Goal: Information Seeking & Learning: Get advice/opinions

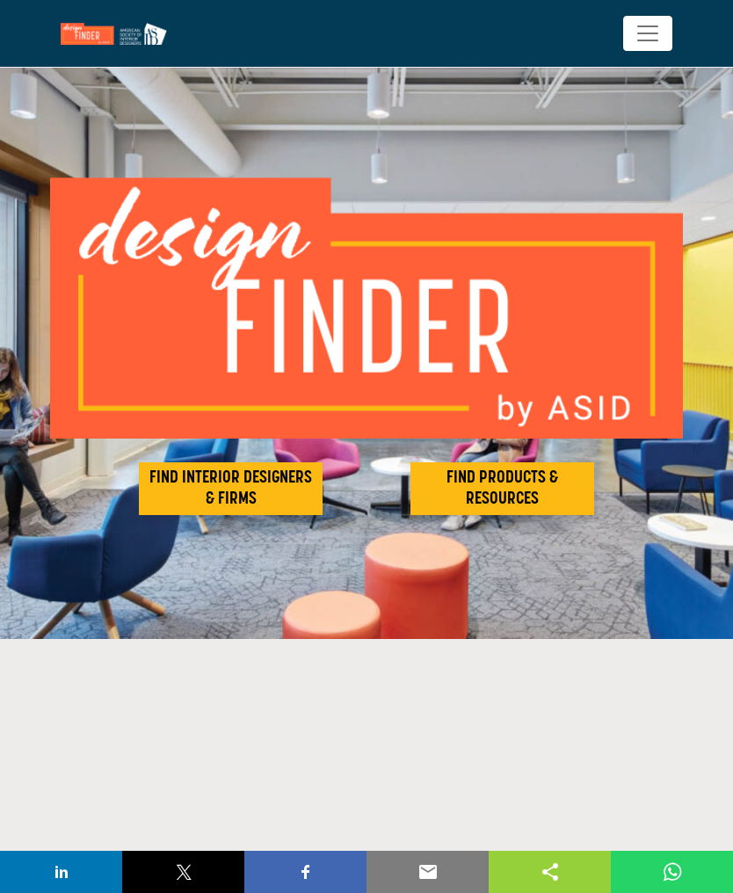
click at [223, 479] on h2 "FIND INTERIOR DESIGNERS & FIRMS" at bounding box center [230, 489] width 173 height 42
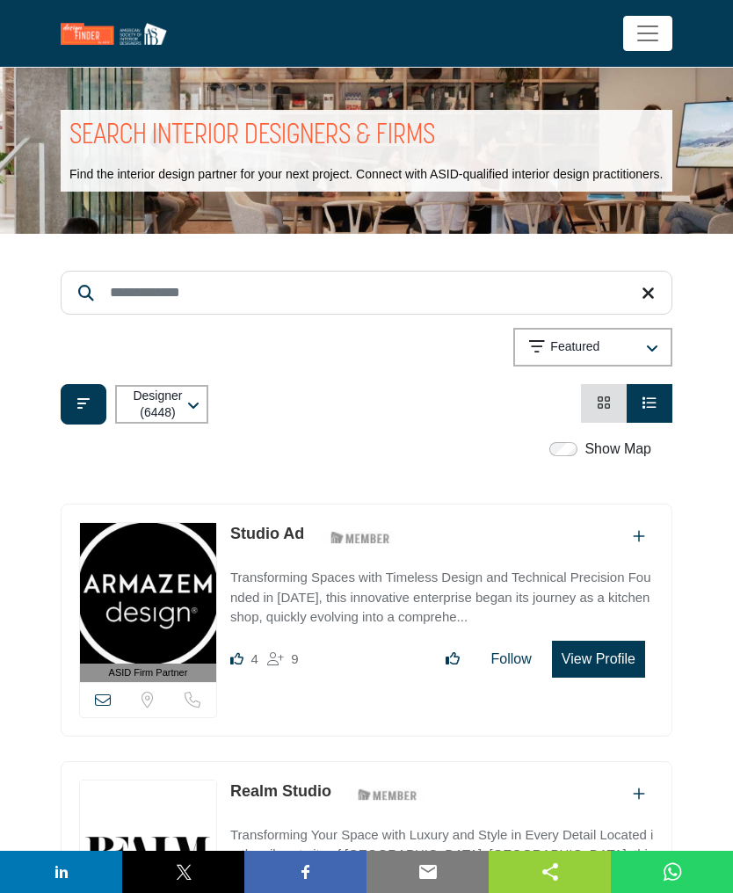
click at [615, 460] on label "Show Map" at bounding box center [618, 449] width 67 height 21
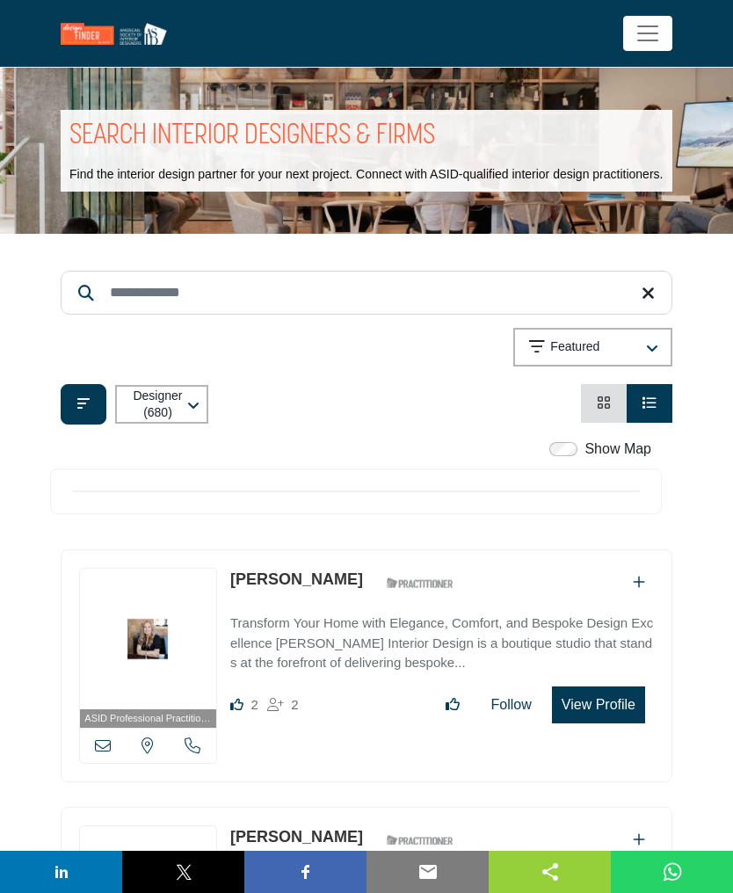
click at [68, 415] on button "Filter categories" at bounding box center [84, 404] width 46 height 40
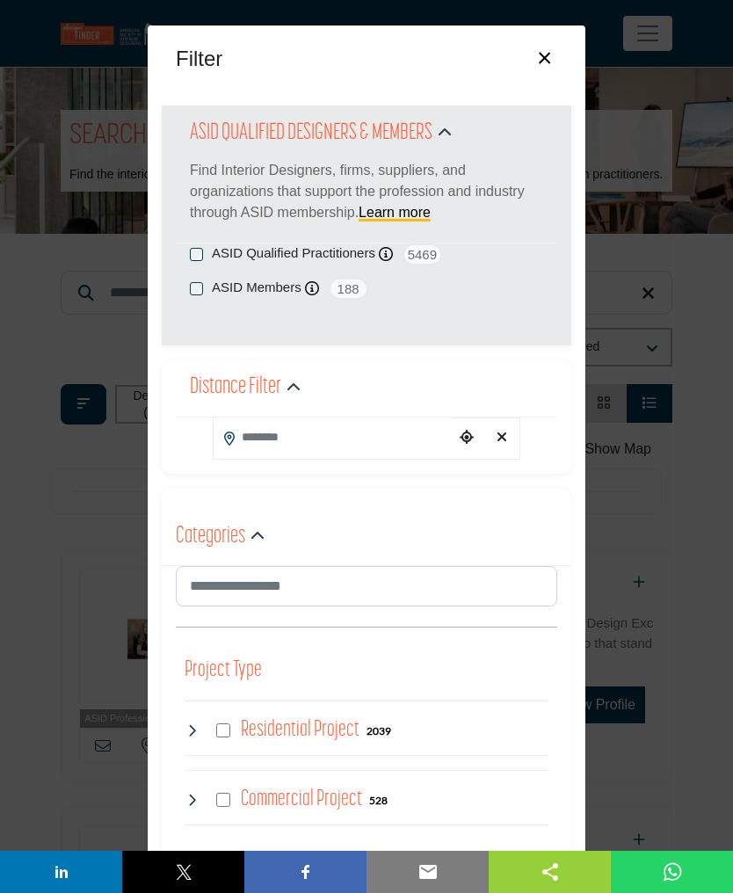
click at [334, 435] on input "Search Location" at bounding box center [334, 438] width 241 height 40
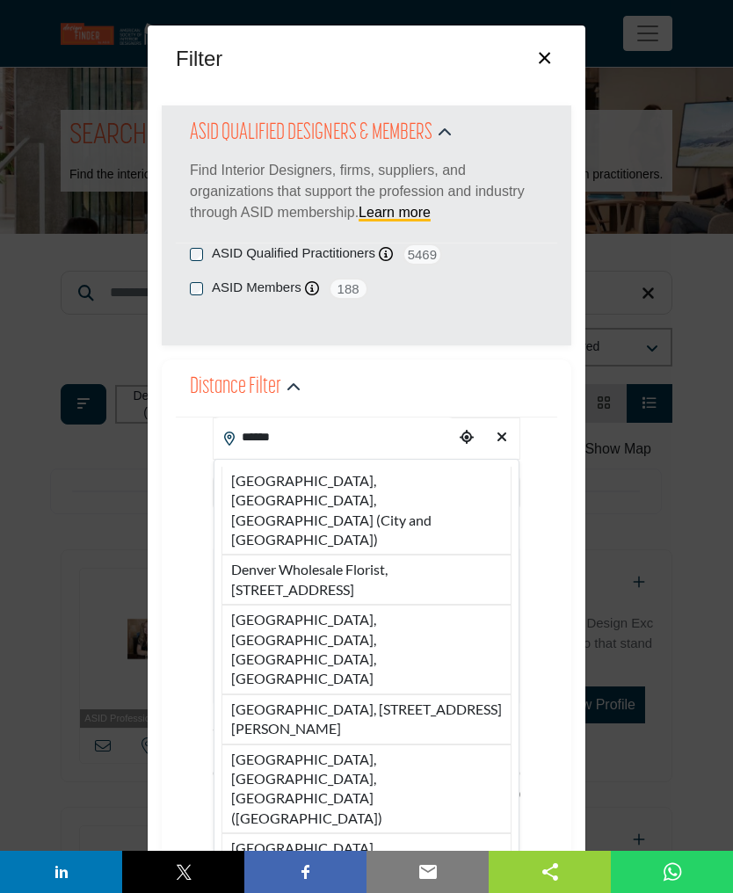
click at [259, 485] on li "Denver, CO, USA (City and County of Denver)" at bounding box center [367, 511] width 290 height 89
type input "**********"
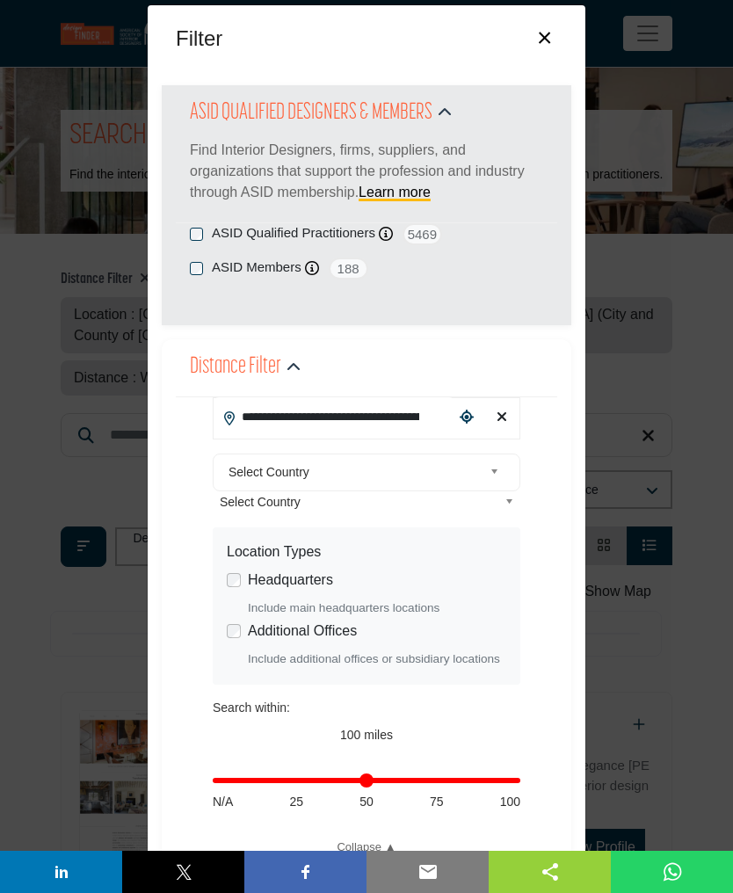
scroll to position [15, 0]
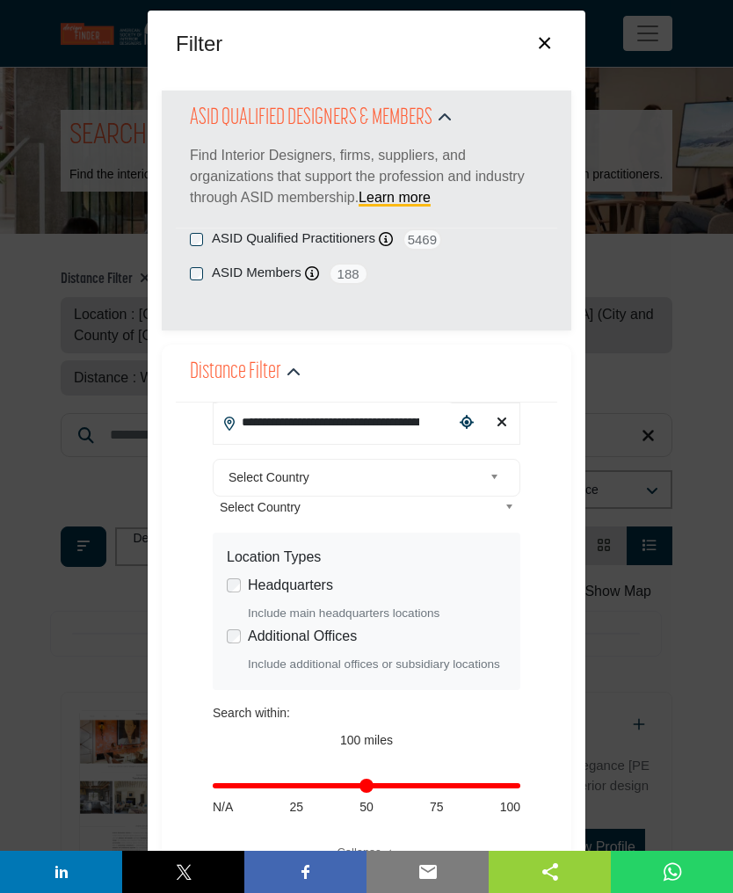
click at [194, 281] on div "ASID Members ASID Member who supports and impacts the Interior Design industry.…" at bounding box center [367, 274] width 354 height 22
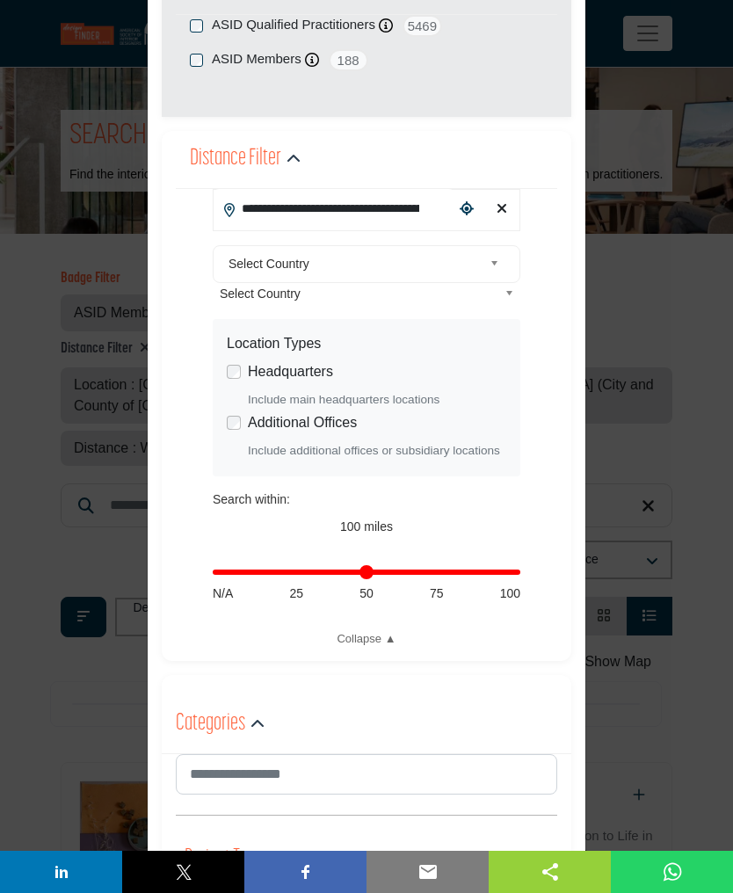
scroll to position [228, 0]
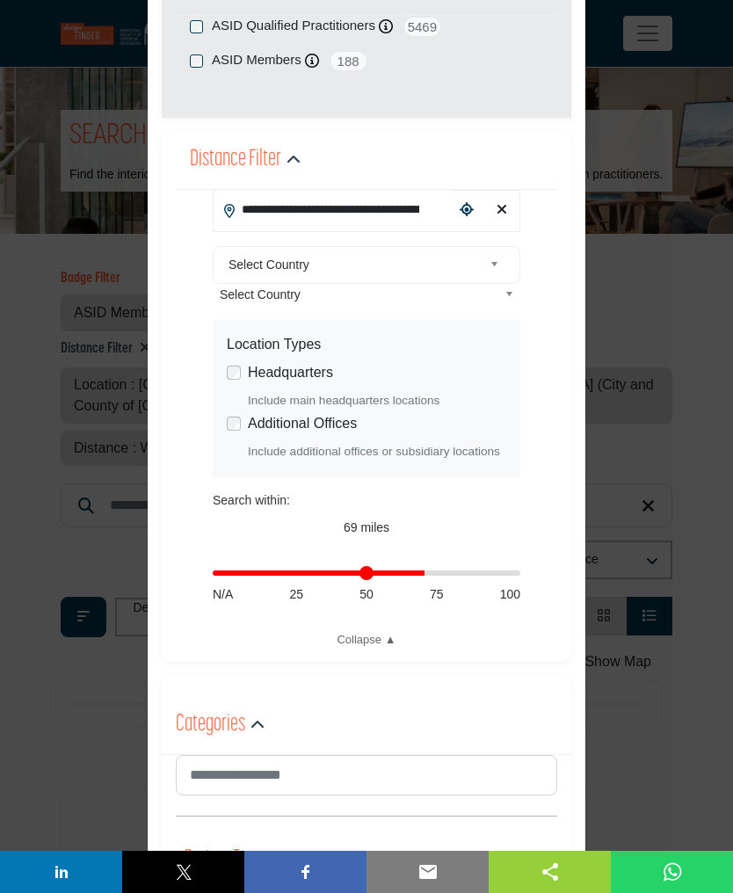
click at [431, 573] on input "Distance in miles" at bounding box center [367, 574] width 308 height 4
type input "**"
click at [312, 573] on input "Distance in miles" at bounding box center [367, 574] width 308 height 4
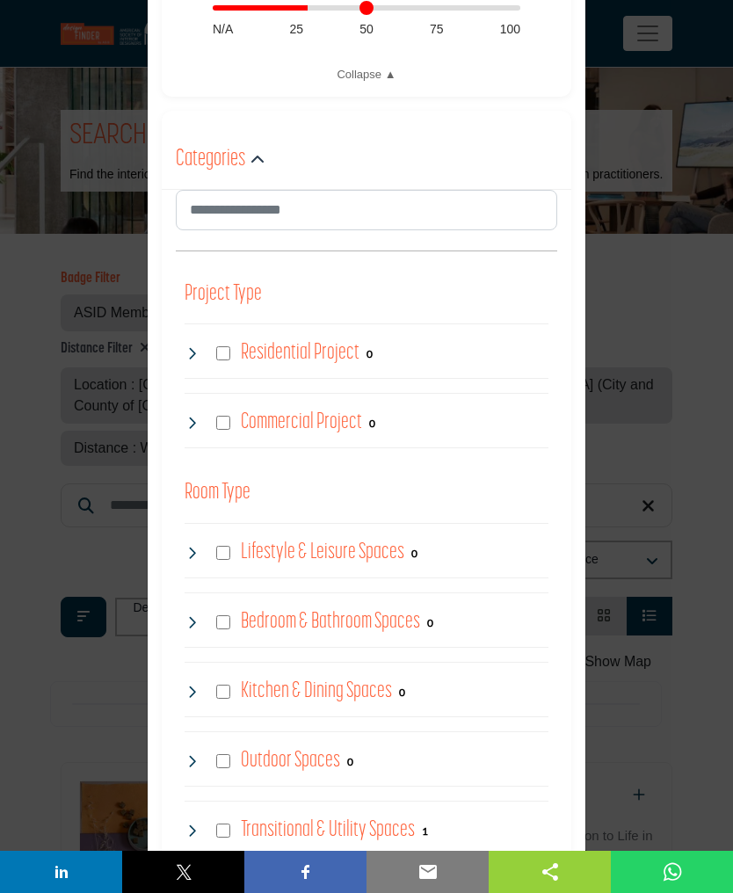
scroll to position [794, 0]
click at [215, 355] on div "Residential Project 0" at bounding box center [279, 353] width 188 height 32
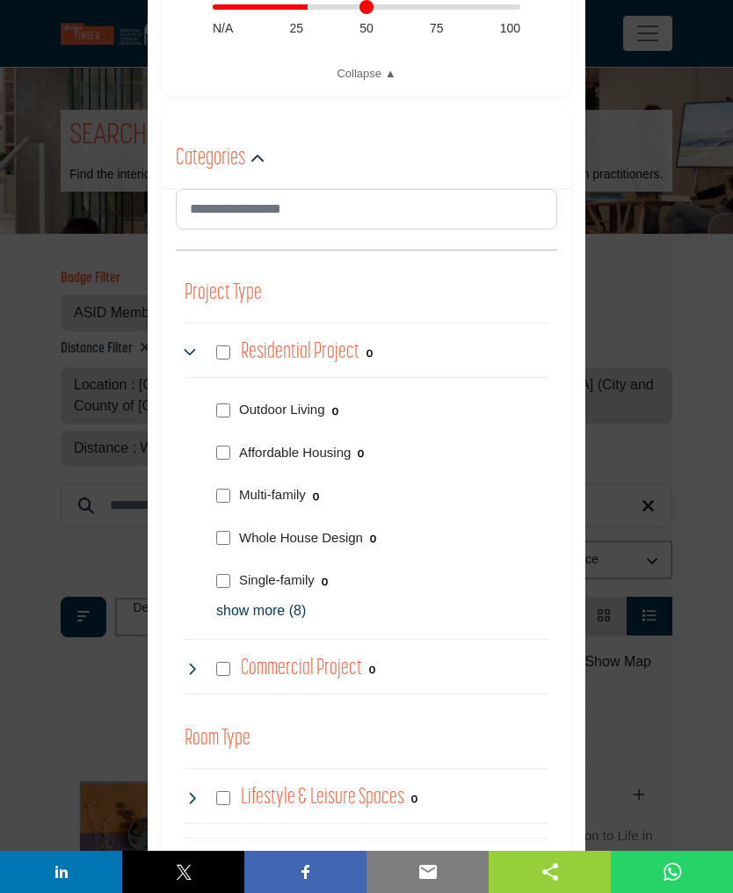
click at [233, 610] on p "show more (8)" at bounding box center [382, 611] width 332 height 21
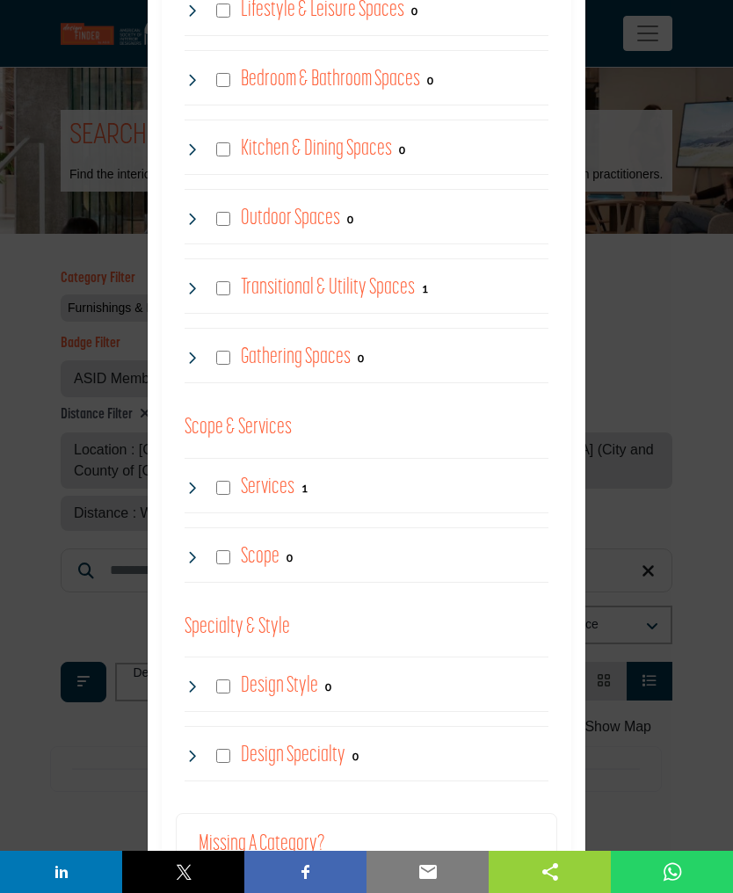
scroll to position [1924, 0]
click at [675, 755] on div "Filter × ASID QUALIFIED DESIGNERS & MEMBERS Find Interior Designers, firms, sup…" at bounding box center [366, 446] width 733 height 893
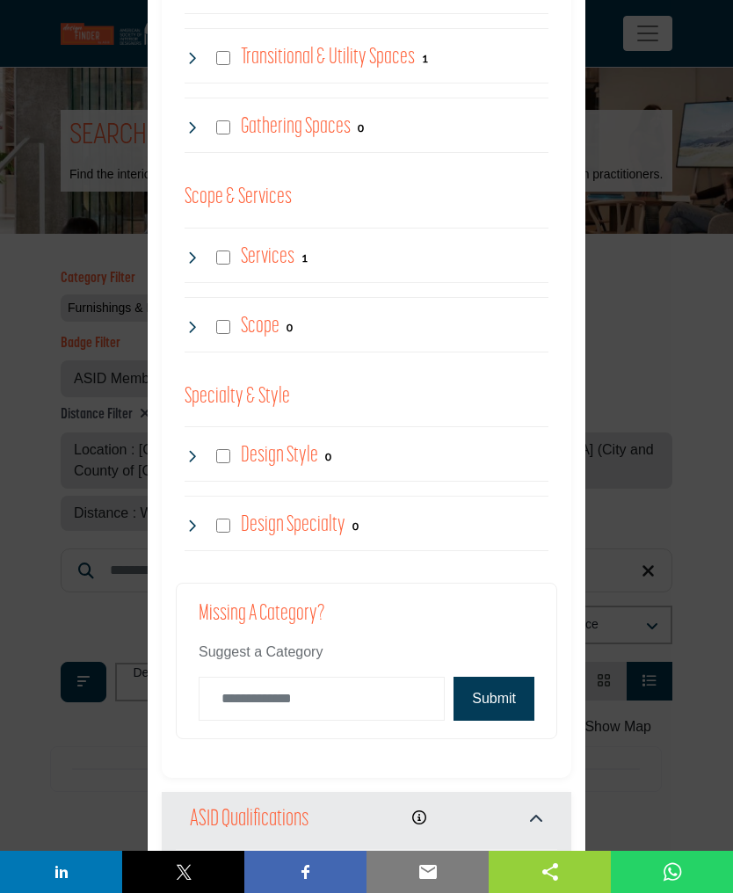
scroll to position [2176, 0]
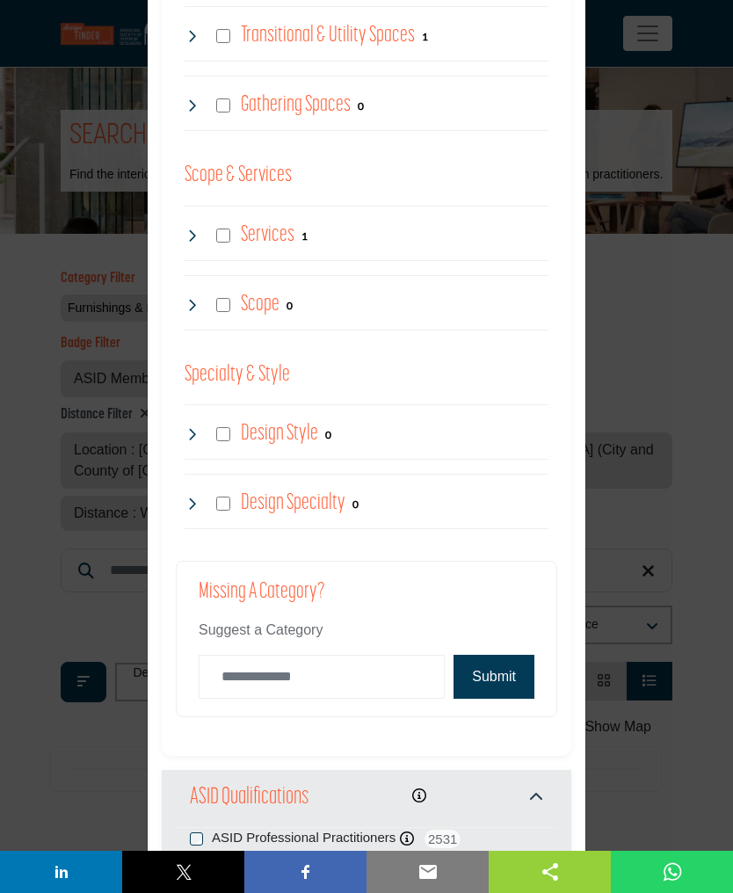
click at [501, 677] on button "Submit" at bounding box center [494, 677] width 81 height 44
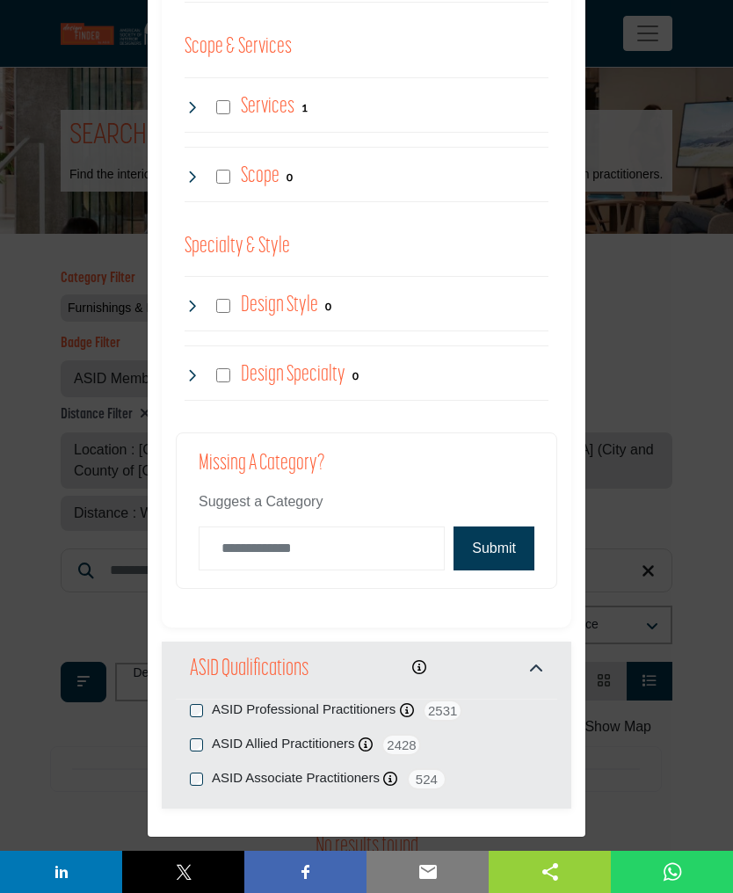
scroll to position [2304, 0]
click at [677, 772] on div "Filter × ASID QUALIFIED DESIGNERS & MEMBERS Find Interior Designers, firms, sup…" at bounding box center [366, 446] width 733 height 893
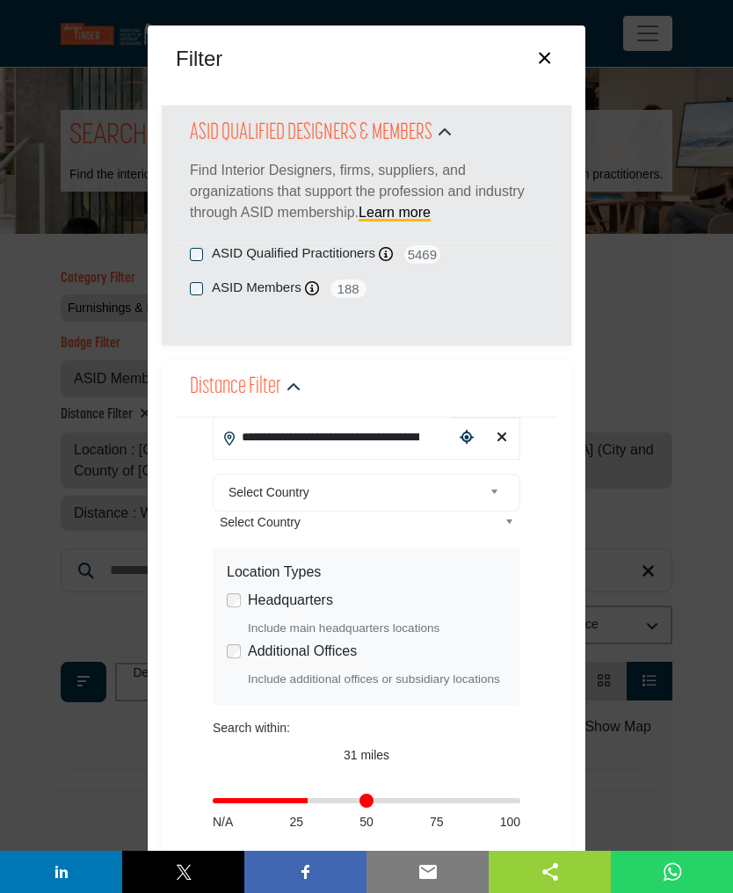
scroll to position [0, 0]
click at [551, 58] on button "×" at bounding box center [545, 56] width 26 height 33
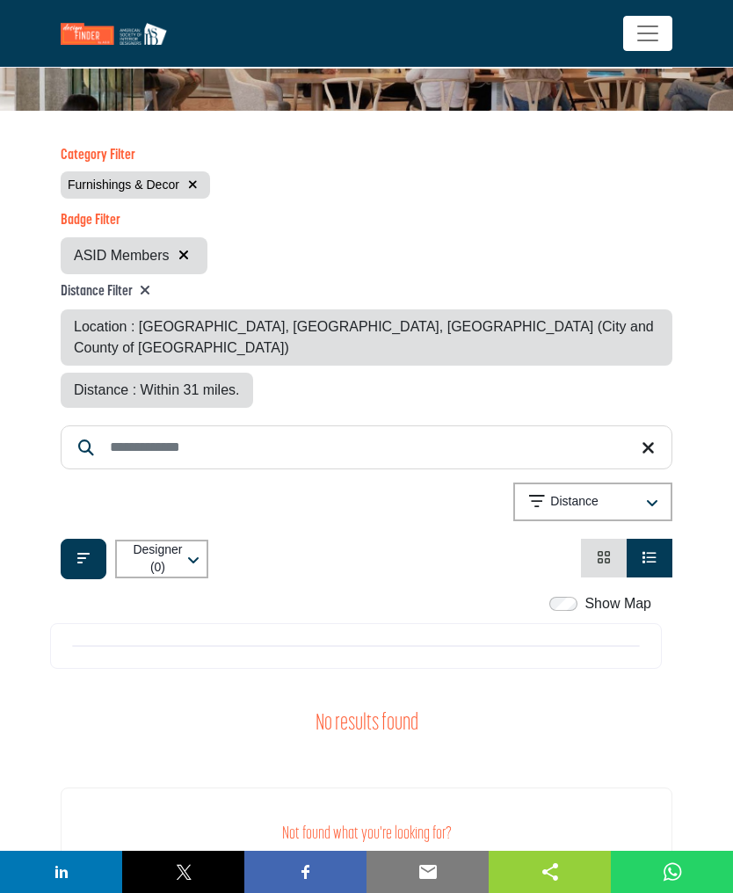
scroll to position [118, 0]
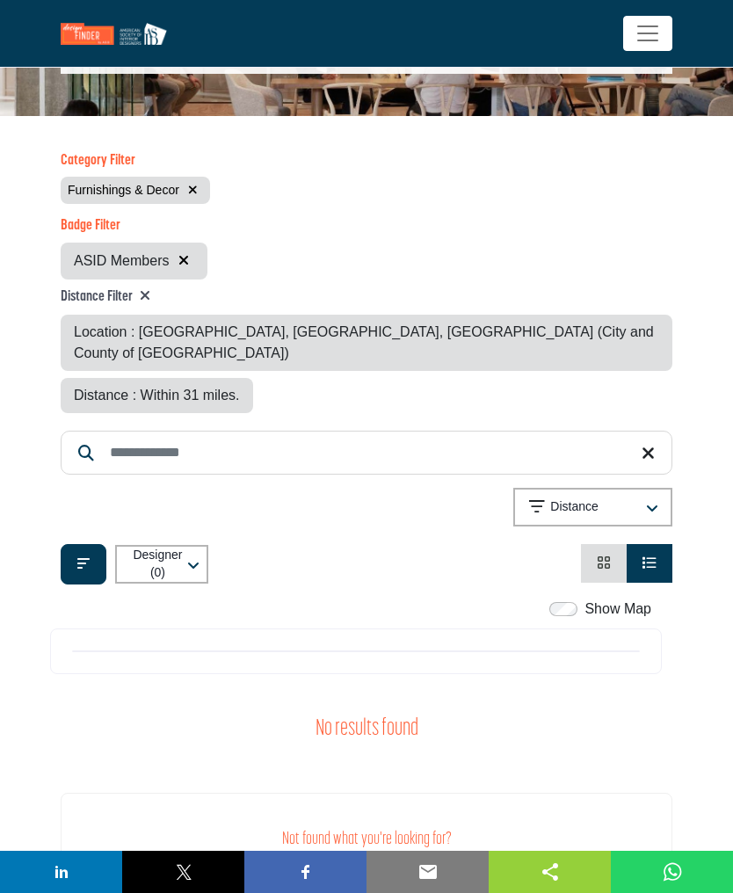
click at [176, 547] on p "Designer (0)" at bounding box center [158, 564] width 54 height 34
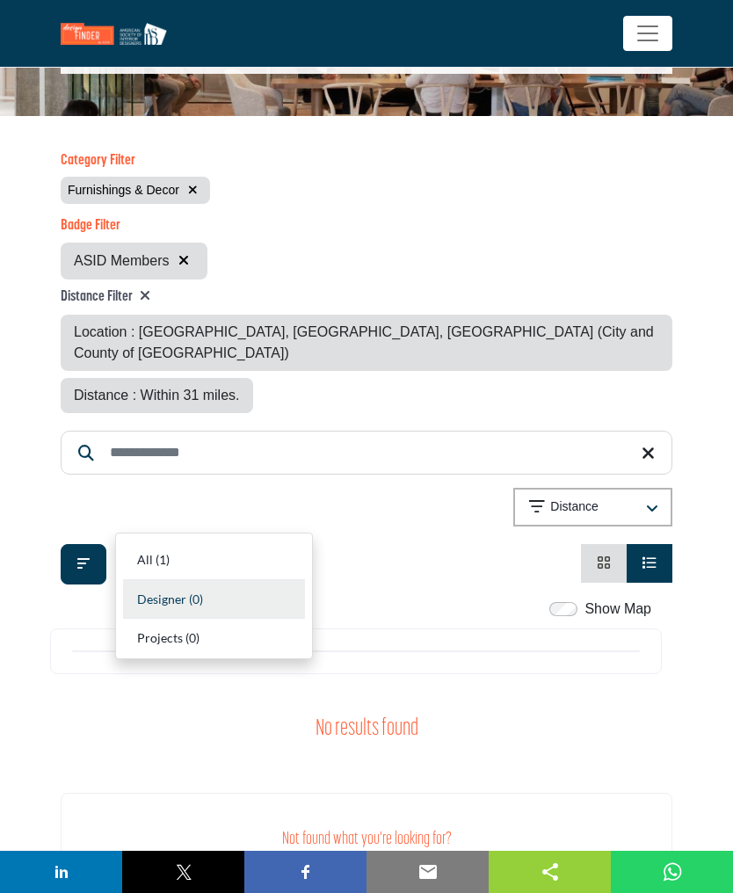
click at [142, 558] on span "All" at bounding box center [145, 559] width 16 height 15
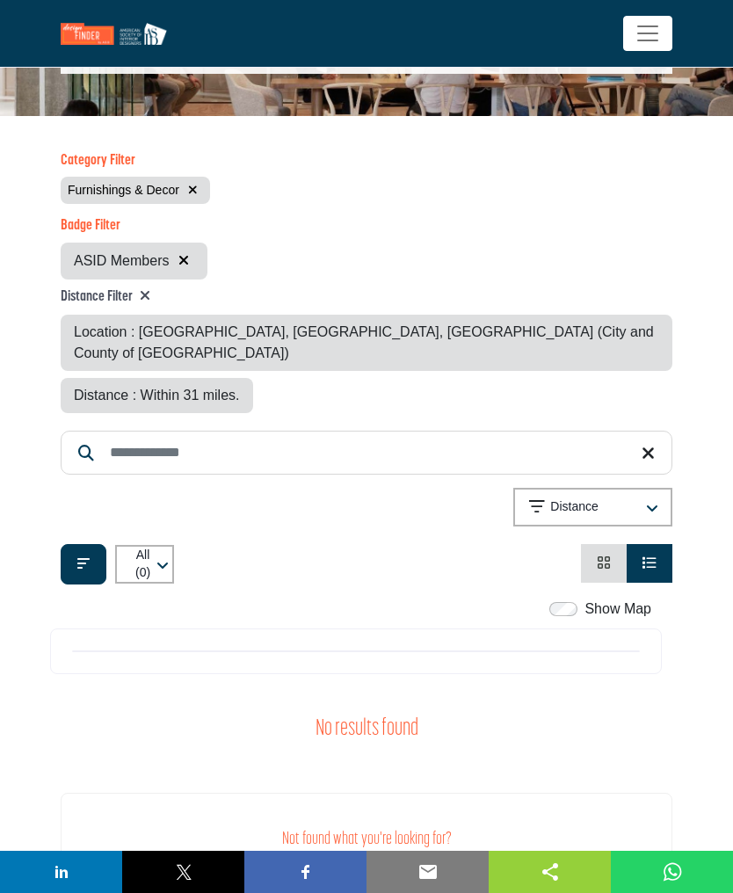
click at [175, 273] on button "button" at bounding box center [183, 261] width 21 height 23
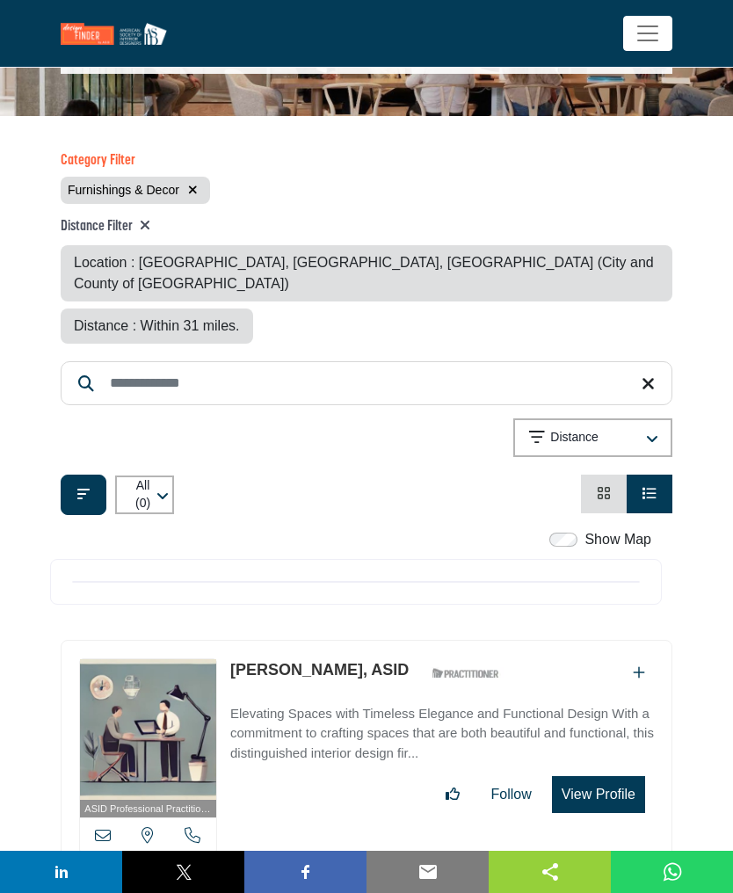
click at [647, 376] on icon at bounding box center [648, 385] width 13 height 18
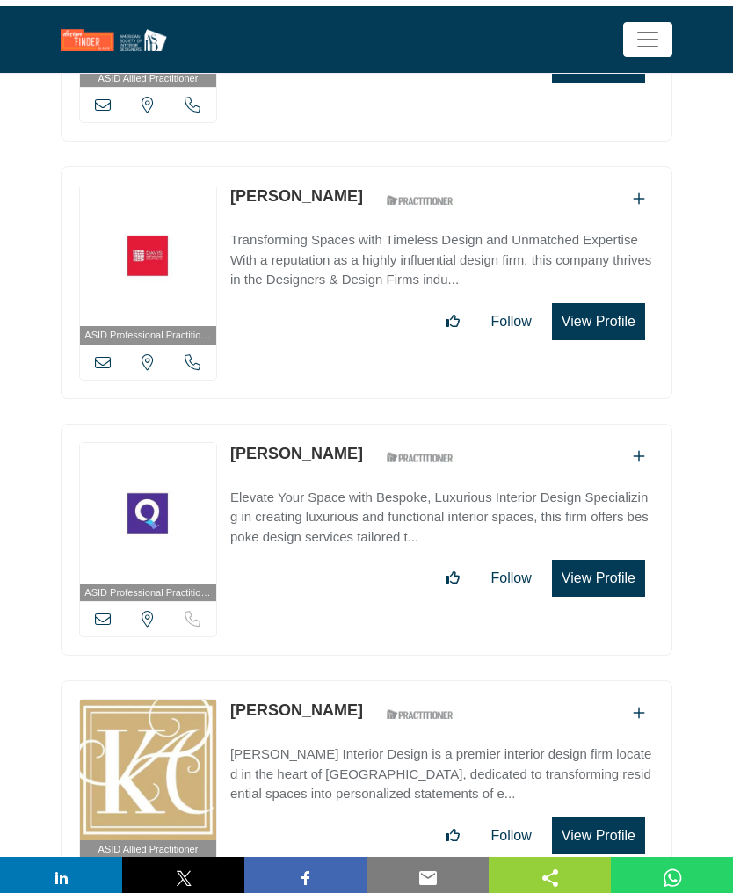
scroll to position [2822, 0]
